Goal: Task Accomplishment & Management: Use online tool/utility

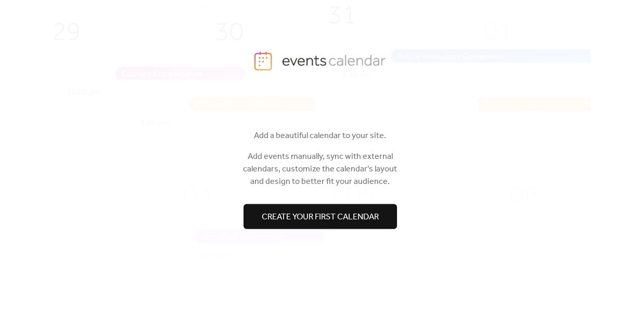
click at [380, 223] on button "Create your first calendar" at bounding box center [321, 216] width 154 height 25
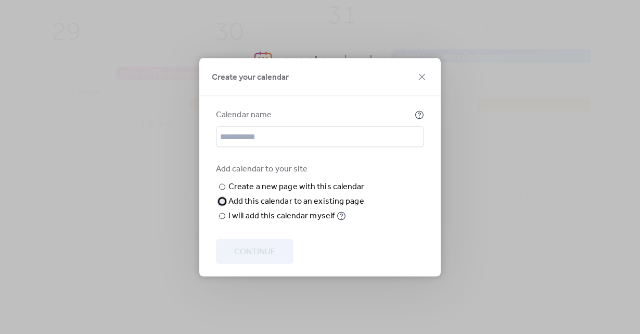
click at [350, 207] on div "Add this calendar to an existing page" at bounding box center [297, 201] width 136 height 12
click at [358, 195] on div "Add this calendar to an existing page" at bounding box center [297, 201] width 136 height 12
click at [298, 180] on div "Create a new page with this calendar" at bounding box center [297, 186] width 136 height 12
click at [306, 126] on input "text" at bounding box center [320, 136] width 208 height 21
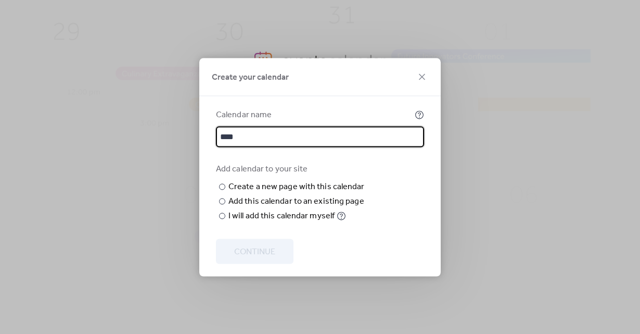
type input "*****"
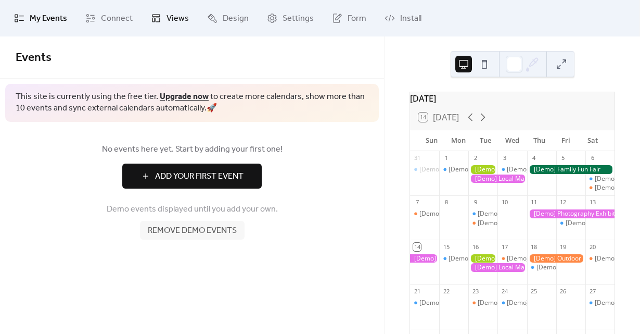
click at [178, 25] on span "Views" at bounding box center [178, 18] width 22 height 12
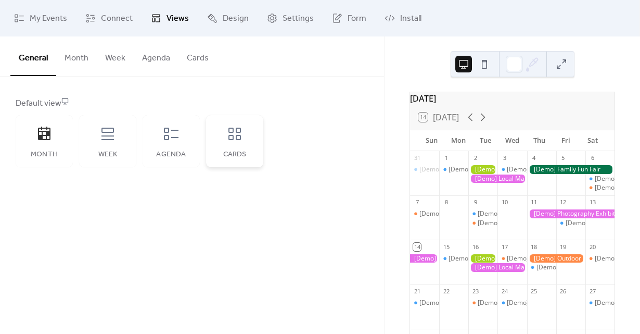
click at [226, 145] on div "Cards" at bounding box center [234, 141] width 57 height 52
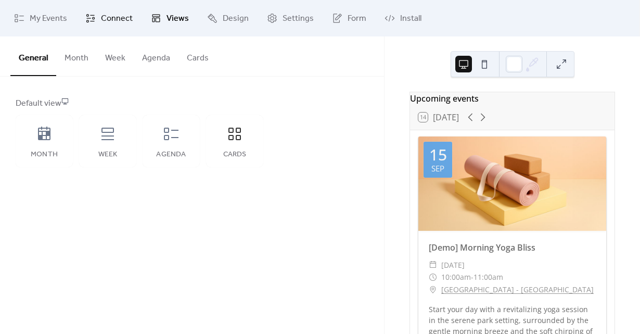
click at [97, 29] on link "Connect" at bounding box center [109, 18] width 63 height 28
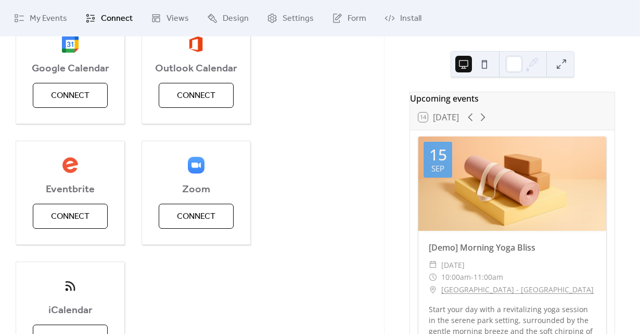
scroll to position [163, 0]
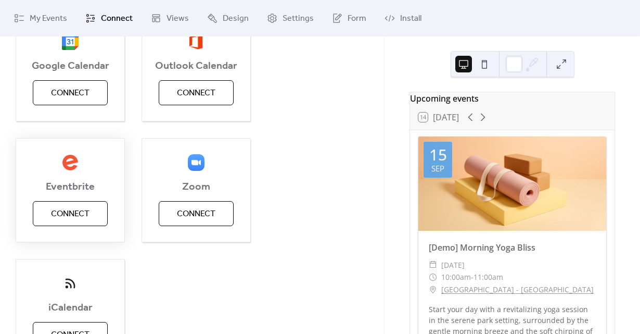
click at [73, 208] on span "Connect" at bounding box center [70, 214] width 39 height 12
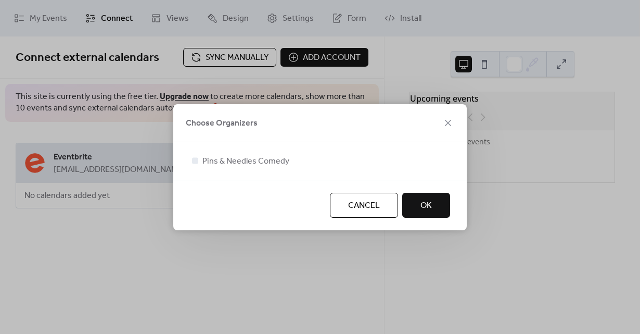
click at [243, 172] on div at bounding box center [320, 173] width 260 height 12
click at [242, 163] on span "Pins & Needles Comedy" at bounding box center [245, 161] width 87 height 12
click at [419, 206] on button "OK" at bounding box center [426, 205] width 48 height 25
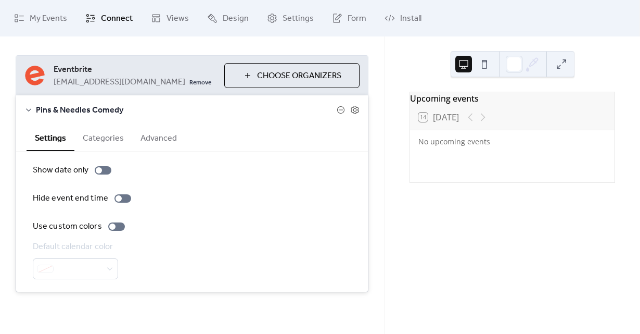
scroll to position [87, 0]
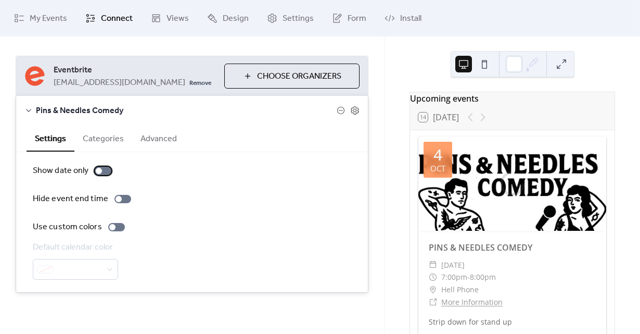
click at [108, 170] on div at bounding box center [103, 171] width 17 height 8
click at [107, 171] on div at bounding box center [107, 171] width 6 height 6
click at [110, 134] on button "Categories" at bounding box center [103, 138] width 58 height 26
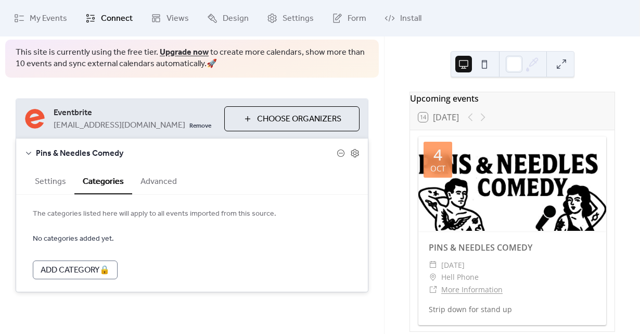
scroll to position [44, 0]
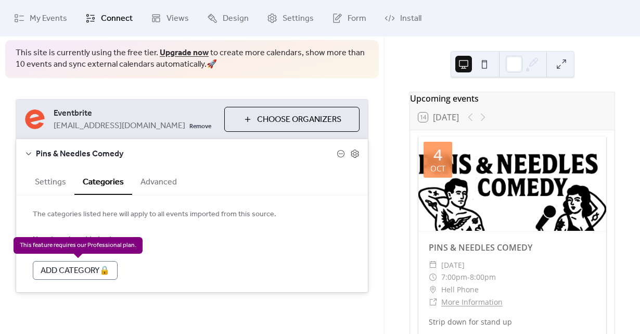
click at [105, 269] on div "Add Category 🔒" at bounding box center [75, 270] width 85 height 19
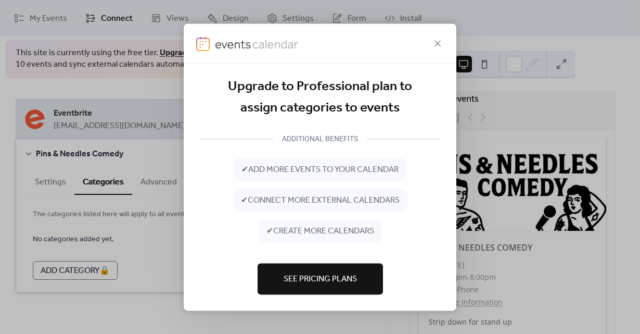
click at [428, 56] on div at bounding box center [320, 43] width 273 height 40
click at [440, 50] on div at bounding box center [320, 43] width 273 height 40
click at [440, 44] on icon at bounding box center [438, 43] width 6 height 6
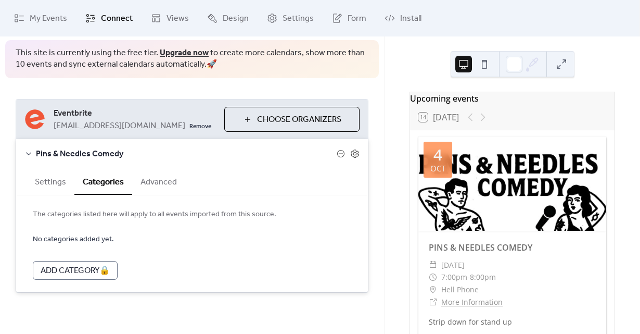
click at [257, 121] on span "Choose Organizers" at bounding box center [299, 119] width 84 height 12
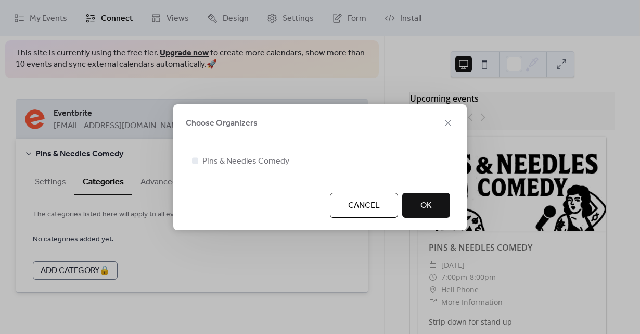
click at [425, 209] on span "OK" at bounding box center [426, 205] width 11 height 12
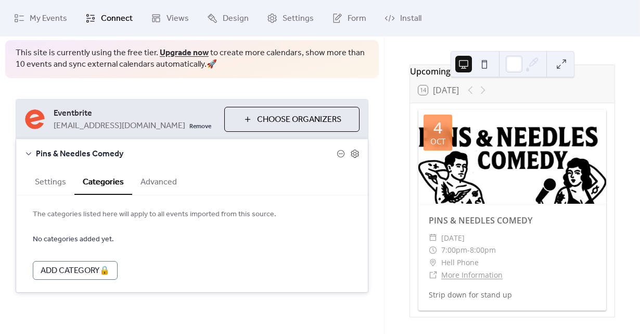
scroll to position [30, 0]
click at [348, 23] on span "Form" at bounding box center [357, 18] width 19 height 12
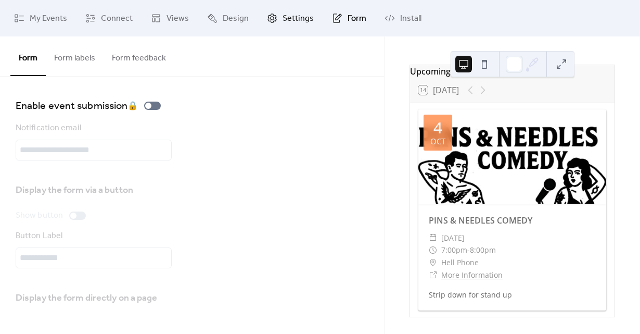
click at [299, 9] on link "Settings" at bounding box center [290, 18] width 62 height 28
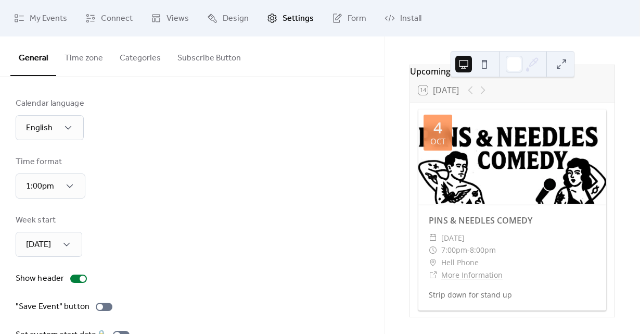
click at [212, 49] on button "Subscribe Button" at bounding box center [209, 55] width 80 height 39
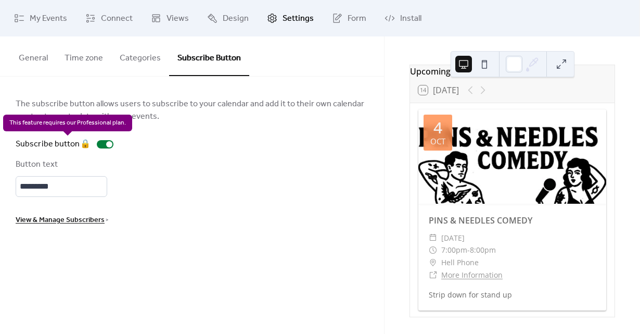
click at [107, 142] on div "Subscribe button 🔒" at bounding box center [67, 144] width 102 height 12
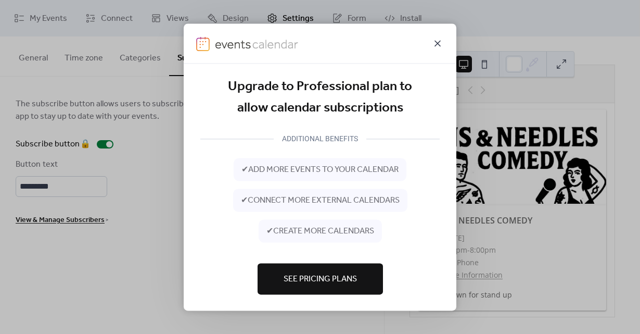
click at [444, 45] on icon at bounding box center [438, 43] width 12 height 12
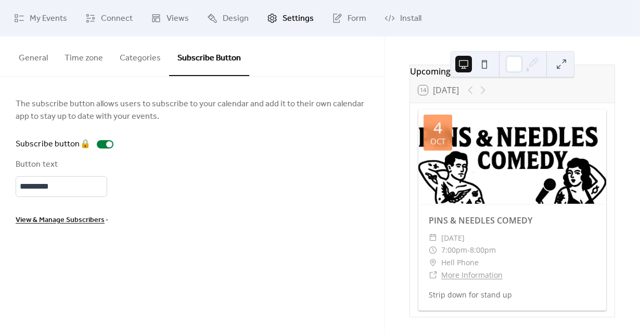
click at [149, 58] on button "Categories" at bounding box center [140, 55] width 58 height 39
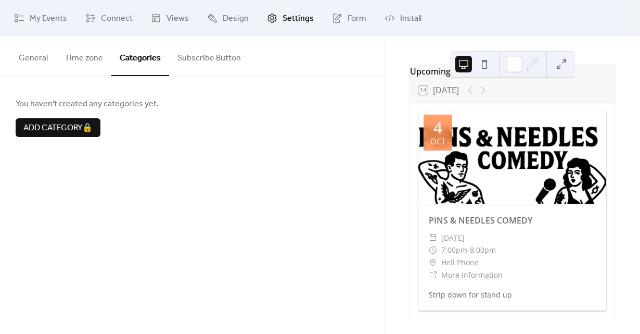
click at [71, 60] on button "Time zone" at bounding box center [83, 55] width 55 height 39
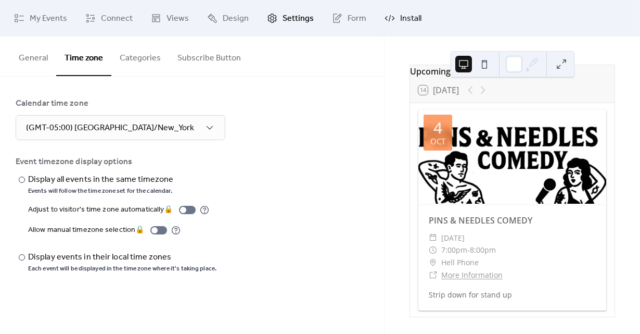
click at [400, 15] on span "Install" at bounding box center [410, 18] width 21 height 12
